Goal: Use online tool/utility: Utilize a website feature to perform a specific function

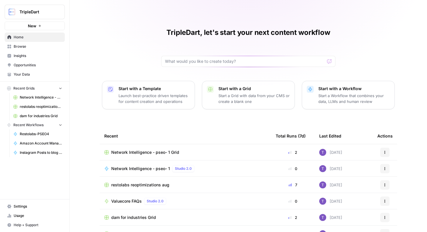
click at [34, 71] on link "Your Data" at bounding box center [35, 74] width 60 height 9
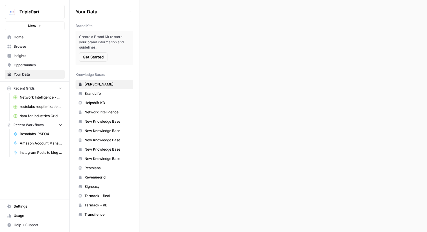
click at [32, 215] on span "Usage" at bounding box center [38, 215] width 48 height 5
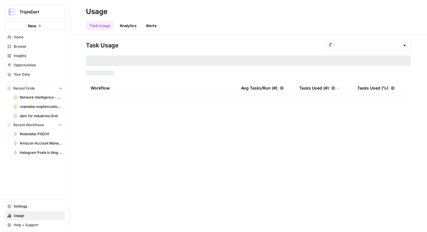
type input "September Tasks"
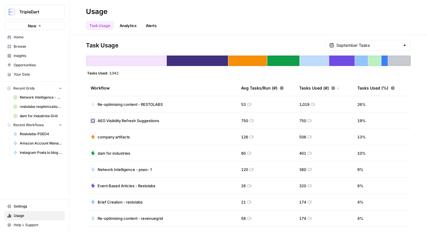
click at [39, 35] on span "Home" at bounding box center [38, 37] width 48 height 5
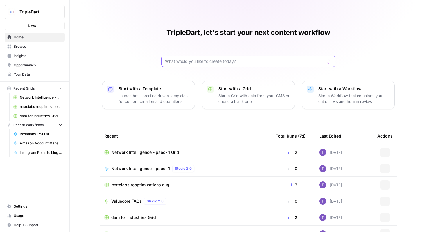
click at [210, 62] on input "text" at bounding box center [245, 61] width 160 height 6
type input "account management"
click button "Send" at bounding box center [330, 61] width 8 height 8
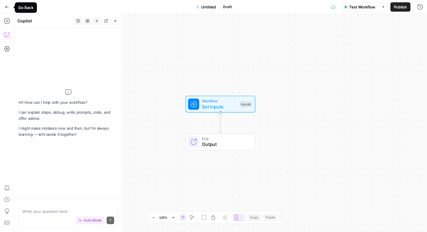
click at [5, 6] on icon "button" at bounding box center [7, 7] width 4 height 4
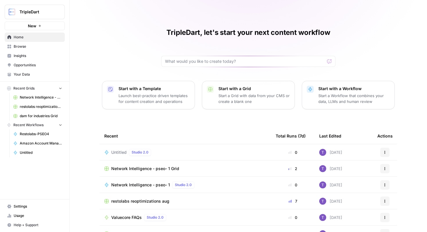
click at [28, 48] on span "Browse" at bounding box center [38, 46] width 48 height 5
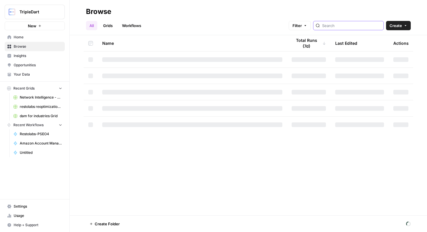
click at [351, 27] on input "search" at bounding box center [351, 26] width 59 height 6
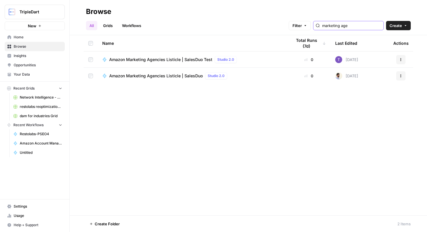
type input "marketing agencies"
click at [148, 75] on span "Amazon Marketing Agencies Listicle | SalesDuo" at bounding box center [155, 76] width 93 height 6
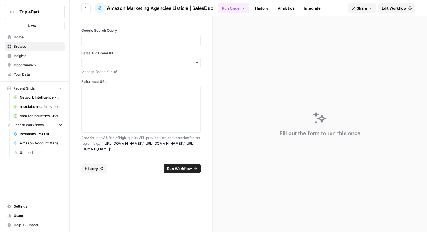
click at [263, 12] on link "History" at bounding box center [261, 7] width 20 height 9
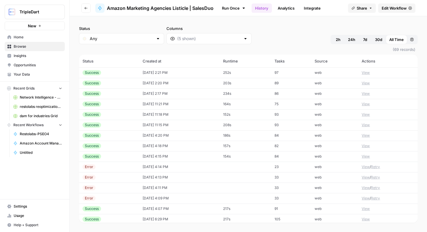
click at [84, 6] on button "Go back" at bounding box center [85, 7] width 9 height 9
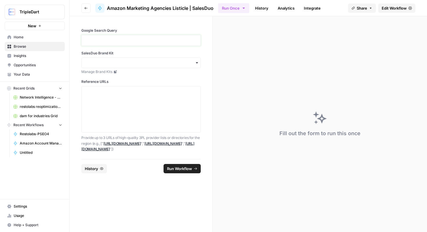
click at [110, 42] on p at bounding box center [141, 40] width 112 height 6
click at [134, 63] on input "SalesDuo Brand Kit" at bounding box center [141, 63] width 112 height 6
type input "sale"
click at [143, 75] on div "SalesDuo" at bounding box center [141, 78] width 119 height 11
click at [150, 90] on textarea "Reference URLs" at bounding box center [141, 109] width 112 height 41
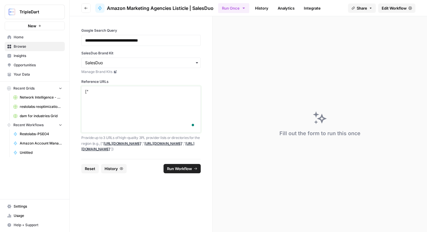
paste textarea "[URL][DOMAIN_NAME]"
type textarea "["[URL][DOMAIN_NAME]"]"
click at [190, 164] on button "Run Workflow" at bounding box center [181, 168] width 37 height 9
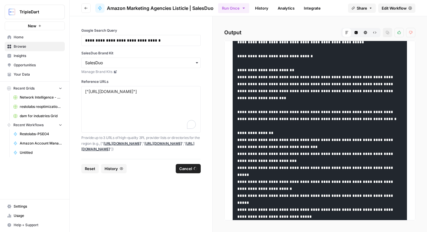
scroll to position [533, 0]
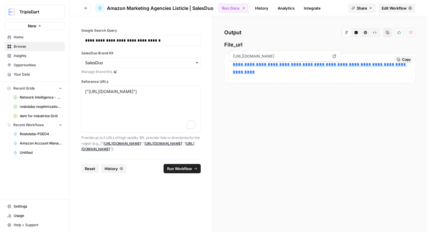
click at [280, 65] on link "**********" at bounding box center [320, 68] width 174 height 12
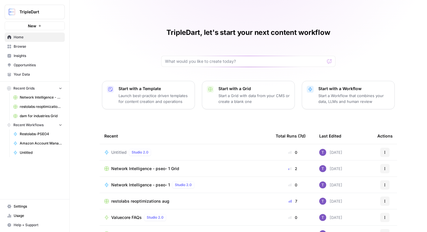
click at [56, 44] on span "Browse" at bounding box center [38, 46] width 48 height 5
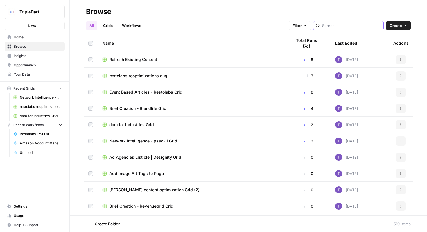
click at [341, 25] on input "search" at bounding box center [351, 26] width 59 height 6
type input "amazon"
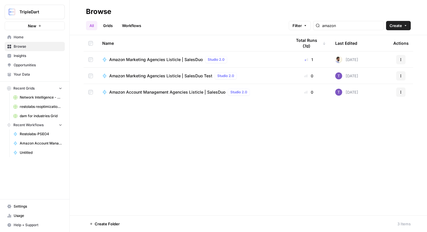
click at [184, 59] on span "Amazon Marketing Agencies Listicle | SalesDuo" at bounding box center [155, 60] width 93 height 6
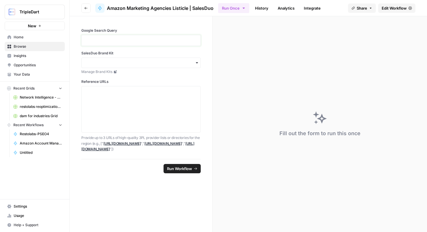
click at [151, 38] on p at bounding box center [141, 40] width 112 height 6
click at [172, 60] on input "SalesDuo Brand Kit" at bounding box center [141, 63] width 112 height 6
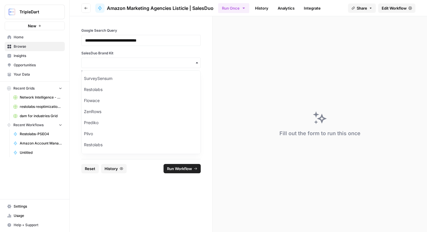
click at [183, 60] on div "button" at bounding box center [140, 62] width 119 height 10
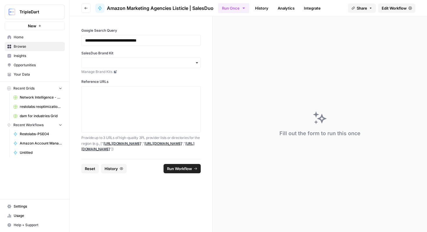
click at [183, 60] on div "button" at bounding box center [140, 62] width 119 height 10
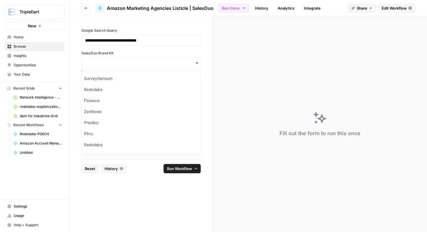
click at [73, 89] on div "**********" at bounding box center [141, 87] width 143 height 143
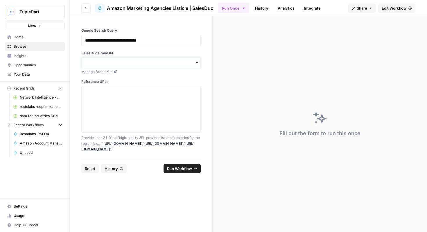
click at [107, 63] on input "SalesDuo Brand Kit" at bounding box center [141, 63] width 112 height 6
type input "sale"
click at [110, 77] on div "SalesDuo" at bounding box center [141, 78] width 119 height 11
click at [121, 96] on textarea "Reference URLs" at bounding box center [141, 109] width 112 height 41
paste textarea "https://techbehemoths.com/companies/amazon-advertising/greece"
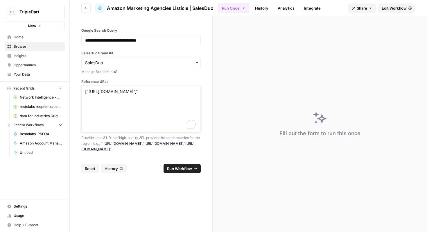
paste textarea "https://clutch.co/gr/agencies/ppc/amazon"
type textarea "["https://techbehemoths.com/companies/amazon-advertising/greece","https://clutc…"
click at [183, 167] on span "Run Workflow" at bounding box center [179, 168] width 25 height 6
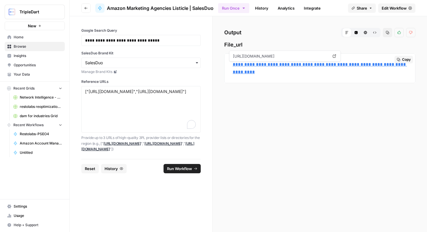
click at [267, 66] on link "**********" at bounding box center [320, 68] width 174 height 12
click at [284, 70] on link "**********" at bounding box center [320, 68] width 174 height 12
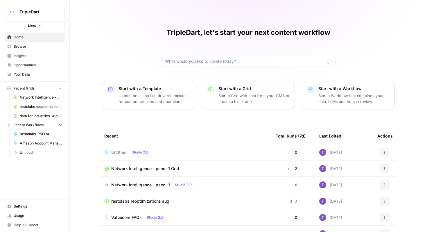
click at [28, 47] on span "Browse" at bounding box center [38, 46] width 48 height 5
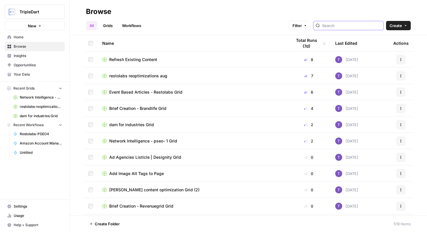
click at [353, 25] on input "search" at bounding box center [351, 26] width 59 height 6
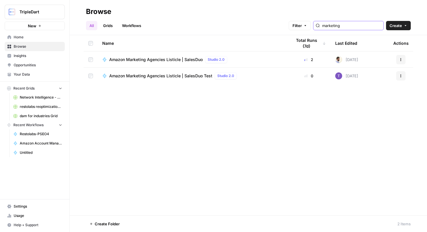
type input "marketing agencies"
click at [152, 59] on span "Amazon Marketing Agencies Listicle | SalesDuo" at bounding box center [155, 60] width 93 height 6
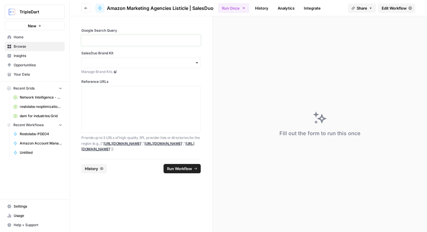
click at [156, 43] on p at bounding box center [141, 40] width 112 height 6
click at [149, 63] on input "SalesDuo Brand Kit" at bounding box center [141, 63] width 112 height 6
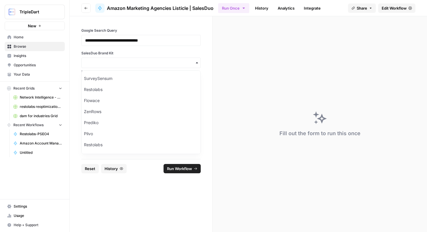
click at [169, 66] on div "button" at bounding box center [140, 62] width 119 height 10
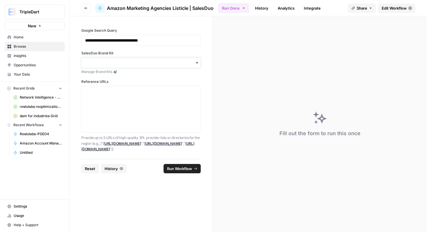
click at [155, 63] on input "SalesDuo Brand Kit" at bounding box center [141, 63] width 112 height 6
type input "salesd"
click at [151, 74] on div "SalesDuo" at bounding box center [141, 78] width 119 height 11
click at [150, 94] on textarea "Reference URLs" at bounding box center [141, 109] width 112 height 41
paste textarea "https://techbehemoths.com/companies/amazon-advertising/vietnam"
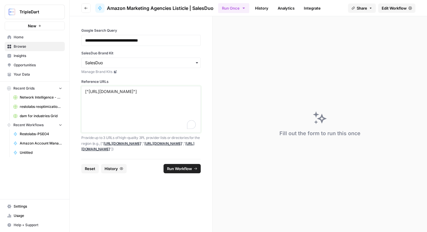
type textarea "["https://techbehemoths.com/companies/amazon-advertising/vietnam"]"
click at [175, 171] on button "Run Workflow" at bounding box center [181, 168] width 37 height 9
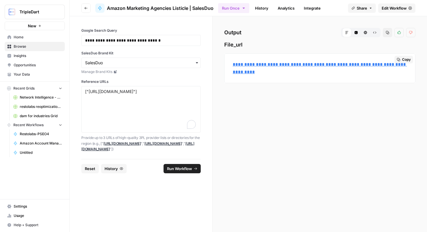
click at [289, 68] on p "**********" at bounding box center [320, 68] width 174 height 15
click at [289, 71] on p "**********" at bounding box center [320, 68] width 174 height 15
click at [312, 71] on link "**********" at bounding box center [320, 68] width 174 height 12
click at [284, 70] on link "**********" at bounding box center [320, 68] width 174 height 12
click at [28, 47] on span "Browse" at bounding box center [38, 46] width 48 height 5
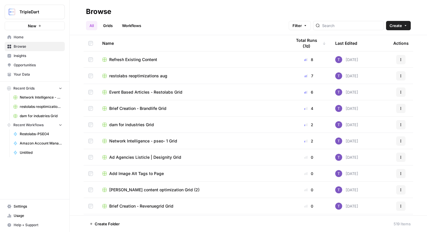
click at [348, 22] on div at bounding box center [348, 25] width 71 height 9
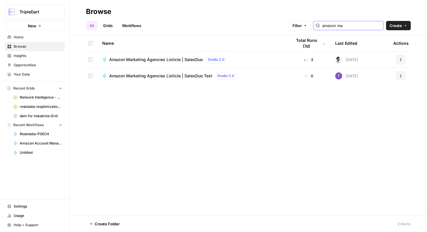
type input "amazon ma"
